Goal: Task Accomplishment & Management: Complete application form

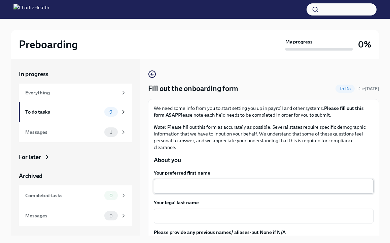
click at [204, 184] on textarea "Your preferred first name" at bounding box center [264, 186] width 212 height 8
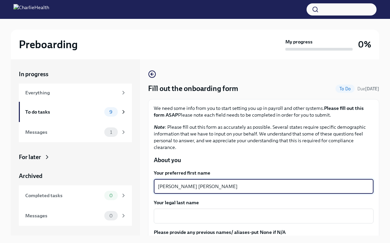
type textarea "[PERSON_NAME] [PERSON_NAME]"
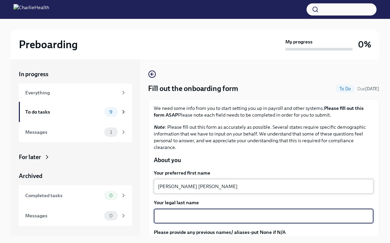
type textarea "A"
type textarea "[PERSON_NAME]"
click at [241, 184] on textarea "[PERSON_NAME] [PERSON_NAME]" at bounding box center [264, 186] width 212 height 8
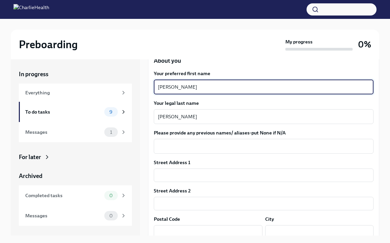
scroll to position [101, 0]
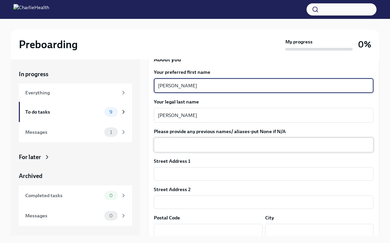
type textarea "[PERSON_NAME]"
click at [299, 146] on textarea "Please provide any previous names/ aliases-put None if N/A" at bounding box center [264, 145] width 212 height 8
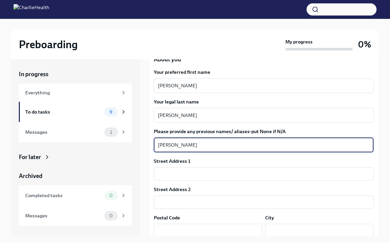
type textarea "[PERSON_NAME]"
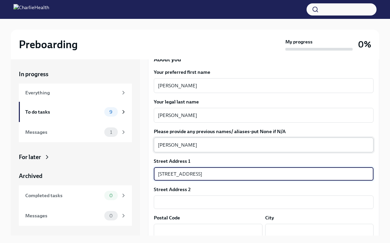
type input "[STREET_ADDRESS]"
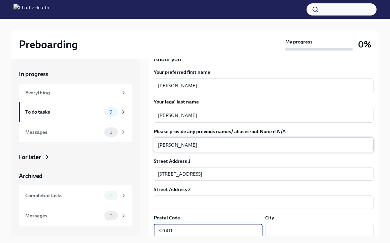
type input "32601"
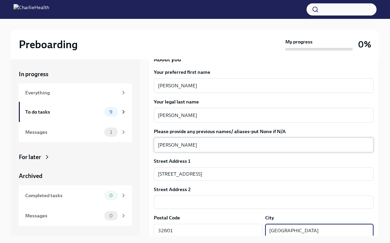
type input "[GEOGRAPHIC_DATA]"
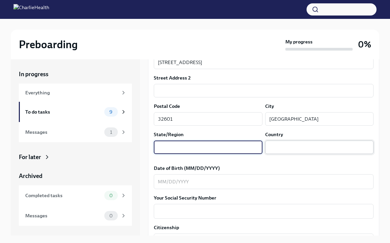
type input "f"
type input "v"
type input "FL"
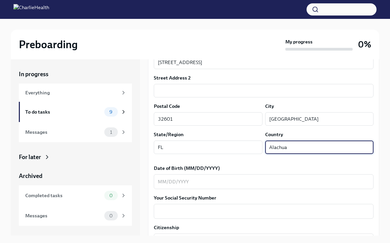
type input "Alachua"
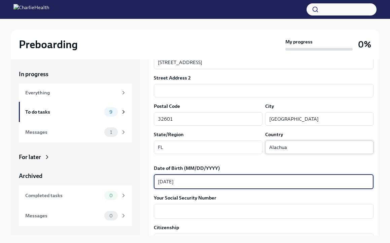
type textarea "[DATE]"
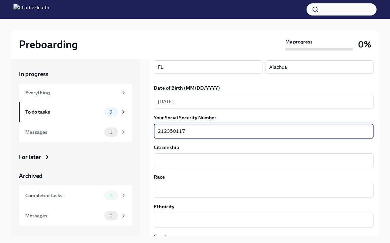
scroll to position [298, 0]
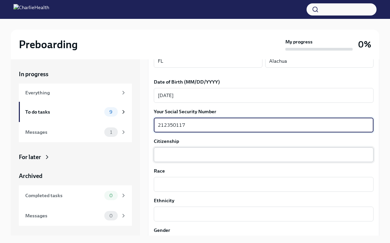
type textarea "212350117"
click at [336, 151] on textarea "Citizenship" at bounding box center [264, 154] width 212 height 8
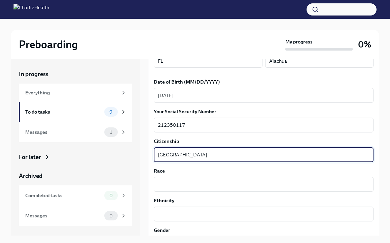
type textarea "[GEOGRAPHIC_DATA]"
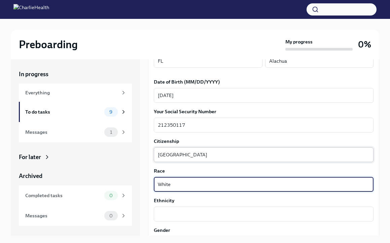
type textarea "White"
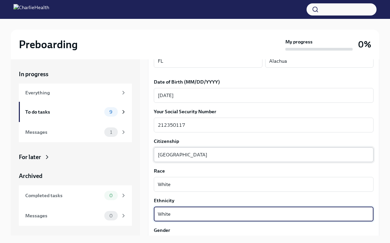
type textarea "White"
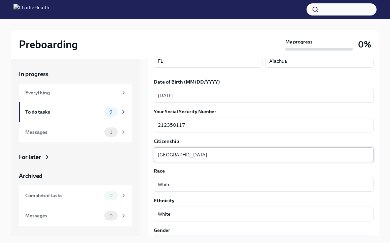
scroll to position [395, 0]
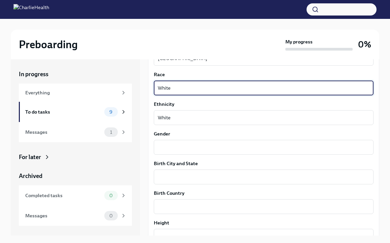
click at [249, 88] on textarea "White" at bounding box center [264, 88] width 212 height 8
type textarea "W"
type textarea "Polish, Irish, Cherokee"
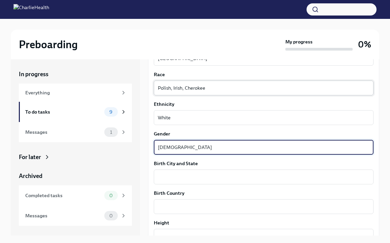
type textarea "[DEMOGRAPHIC_DATA]"
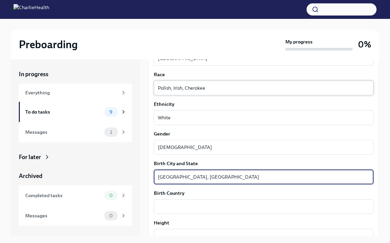
type textarea "[GEOGRAPHIC_DATA], [GEOGRAPHIC_DATA]"
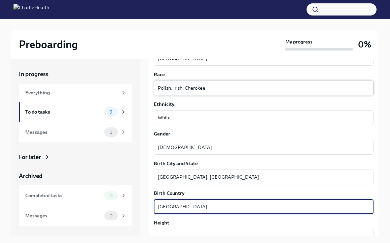
type textarea "[GEOGRAPHIC_DATA]"
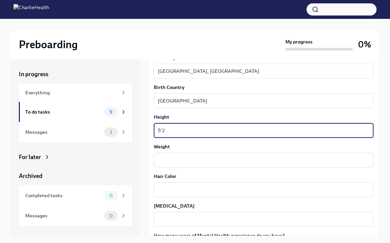
scroll to position [502, 0]
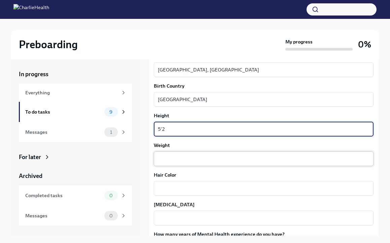
type textarea "5'2"
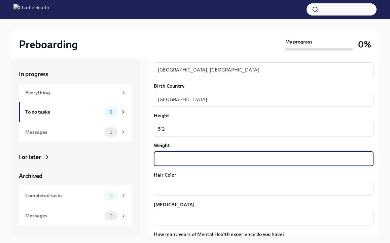
click at [309, 161] on textarea "Weight" at bounding box center [264, 159] width 212 height 8
type textarea "118"
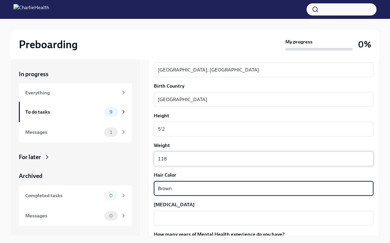
type textarea "Brown"
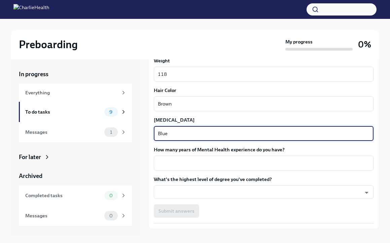
scroll to position [601, 0]
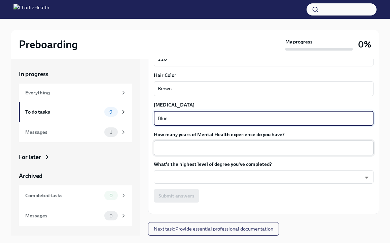
type textarea "Blue"
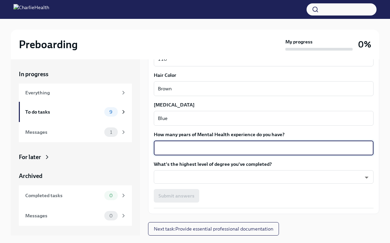
click at [279, 147] on textarea "How many years of Mental Health experience do you have?" at bounding box center [264, 148] width 212 height 8
type textarea "10"
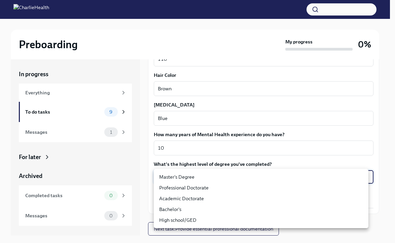
click at [336, 177] on body "Preboarding My progress 0% In progress Everything To do tasks 9 Messages 1 For …" at bounding box center [197, 127] width 395 height 254
click at [263, 206] on li "Bachelor's" at bounding box center [261, 209] width 215 height 11
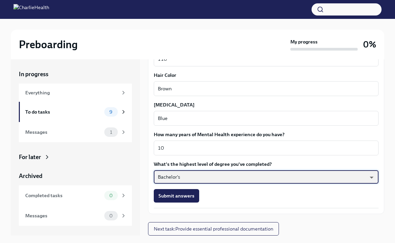
type input "oQxEXK86X"
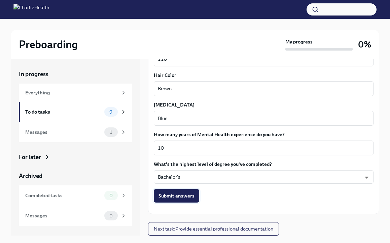
click at [187, 198] on span "Submit answers" at bounding box center [177, 195] width 36 height 7
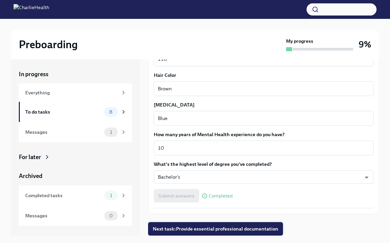
click at [200, 230] on span "Next task : Provide essential professional documentation" at bounding box center [216, 228] width 126 height 7
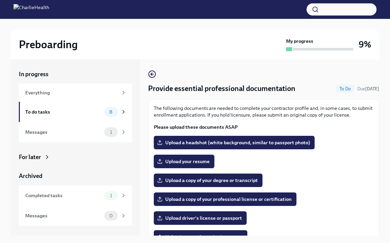
click at [196, 161] on span "Upload your resume" at bounding box center [184, 161] width 51 height 7
click at [0, 0] on input "Upload your resume" at bounding box center [0, 0] width 0 height 0
click at [263, 143] on span "Upload a headshot (white background, similar to passport photo)" at bounding box center [234, 142] width 151 height 7
click at [0, 0] on input "Upload a headshot (white background, similar to passport photo)" at bounding box center [0, 0] width 0 height 0
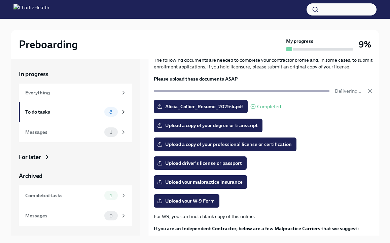
scroll to position [63, 0]
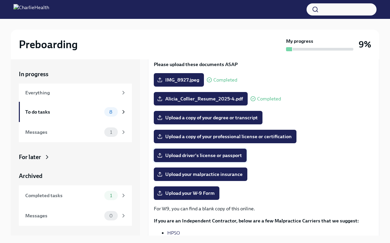
click at [219, 158] on span "Upload driver's license or passport" at bounding box center [200, 155] width 83 height 7
click at [0, 0] on input "Upload driver's license or passport" at bounding box center [0, 0] width 0 height 0
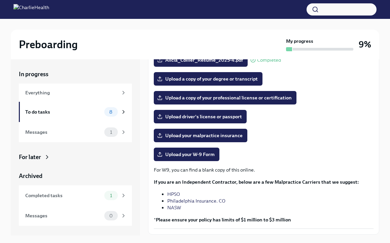
scroll to position [102, 0]
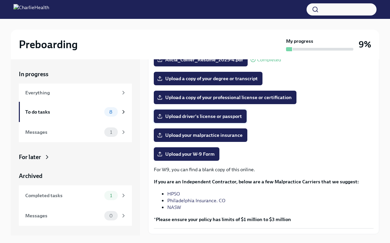
click at [226, 118] on span "Upload driver's license or passport" at bounding box center [200, 116] width 83 height 7
click at [0, 0] on input "Upload driver's license or passport" at bounding box center [0, 0] width 0 height 0
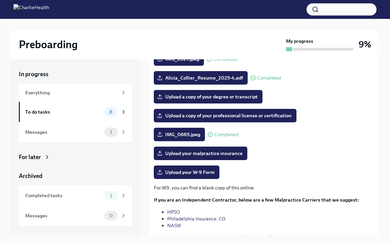
scroll to position [89, 0]
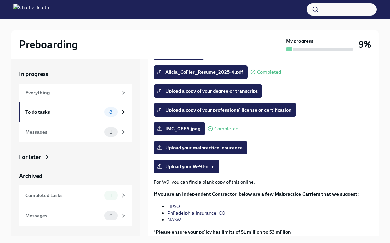
click at [317, 135] on div "The following documents are needed to complete your contractor profile and, in …" at bounding box center [264, 127] width 220 height 225
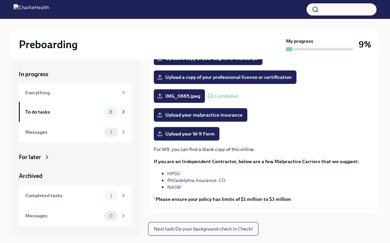
click at [203, 131] on span "Upload your W-9 Form" at bounding box center [187, 133] width 56 height 7
click at [0, 0] on input "Upload your W-9 Form" at bounding box center [0, 0] width 0 height 0
click at [229, 229] on span "Next task : Do your background check in Checkr" at bounding box center [203, 228] width 99 height 7
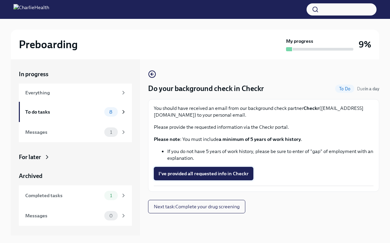
click at [214, 175] on span "I've provided all requested info in Checkr" at bounding box center [204, 173] width 90 height 7
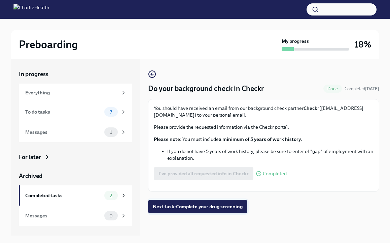
click at [214, 209] on span "Next task : Complete your drug screening" at bounding box center [198, 206] width 90 height 7
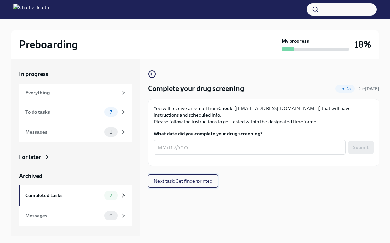
click at [192, 182] on span "Next task : Get fingerprinted" at bounding box center [183, 180] width 59 height 7
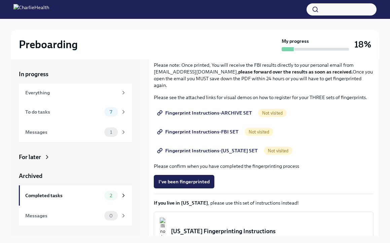
scroll to position [61, 0]
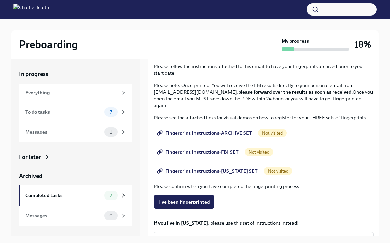
click at [211, 132] on span "Fingerprint Instructions-ARCHIVE SET" at bounding box center [206, 133] width 94 height 7
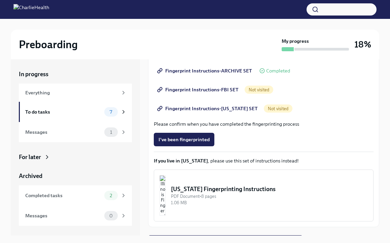
scroll to position [101, 0]
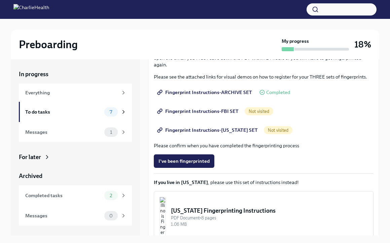
click at [224, 91] on span "Fingerprint Instructions-ARCHIVE SET" at bounding box center [206, 92] width 94 height 7
click at [215, 112] on span "Fingerprint Instructions-FBI SET" at bounding box center [199, 111] width 80 height 7
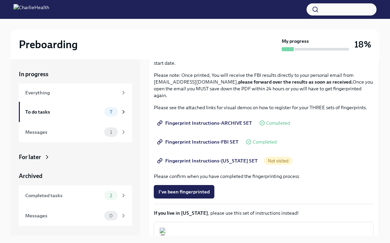
scroll to position [74, 0]
